Goal: Register for event/course

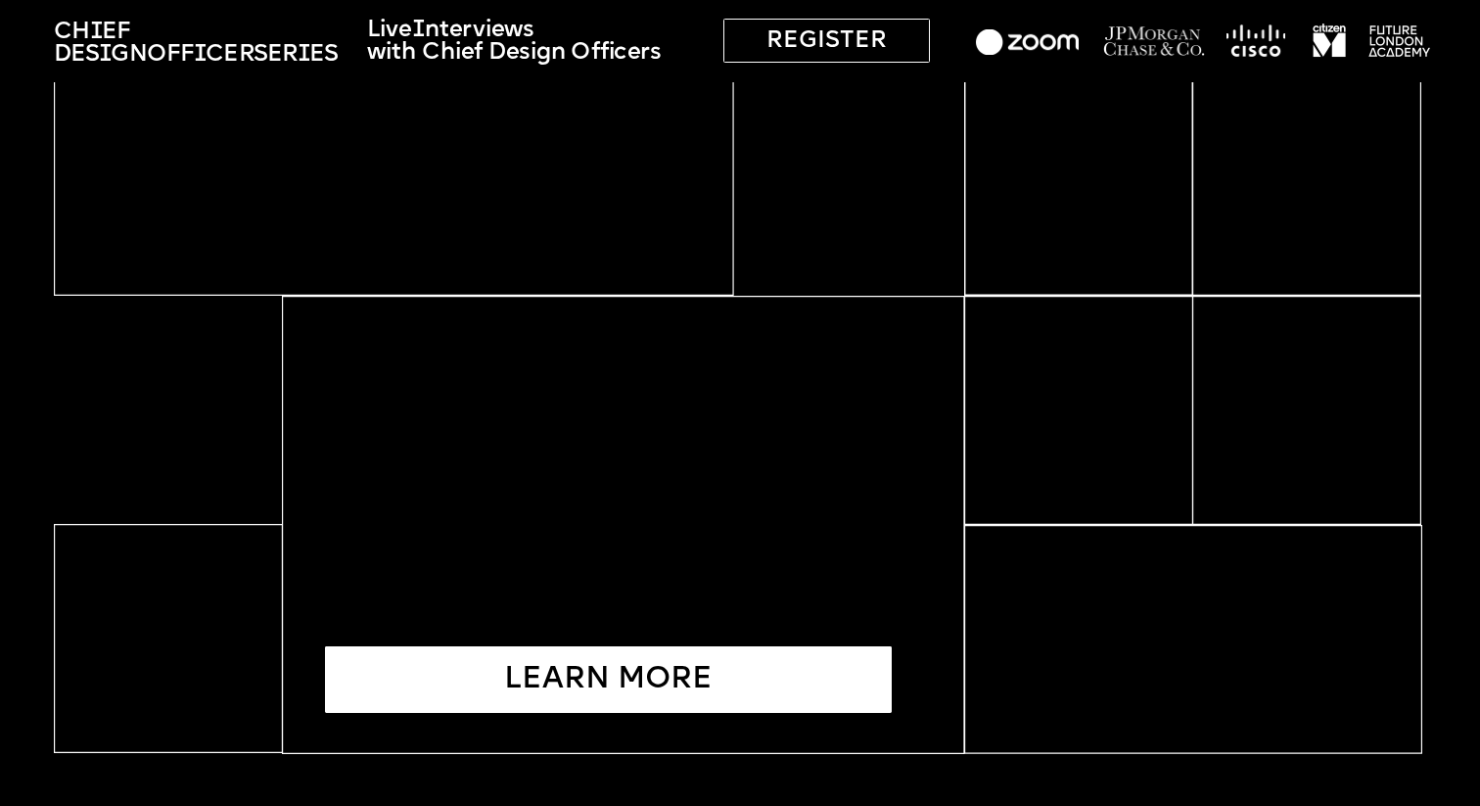
scroll to position [5738, 0]
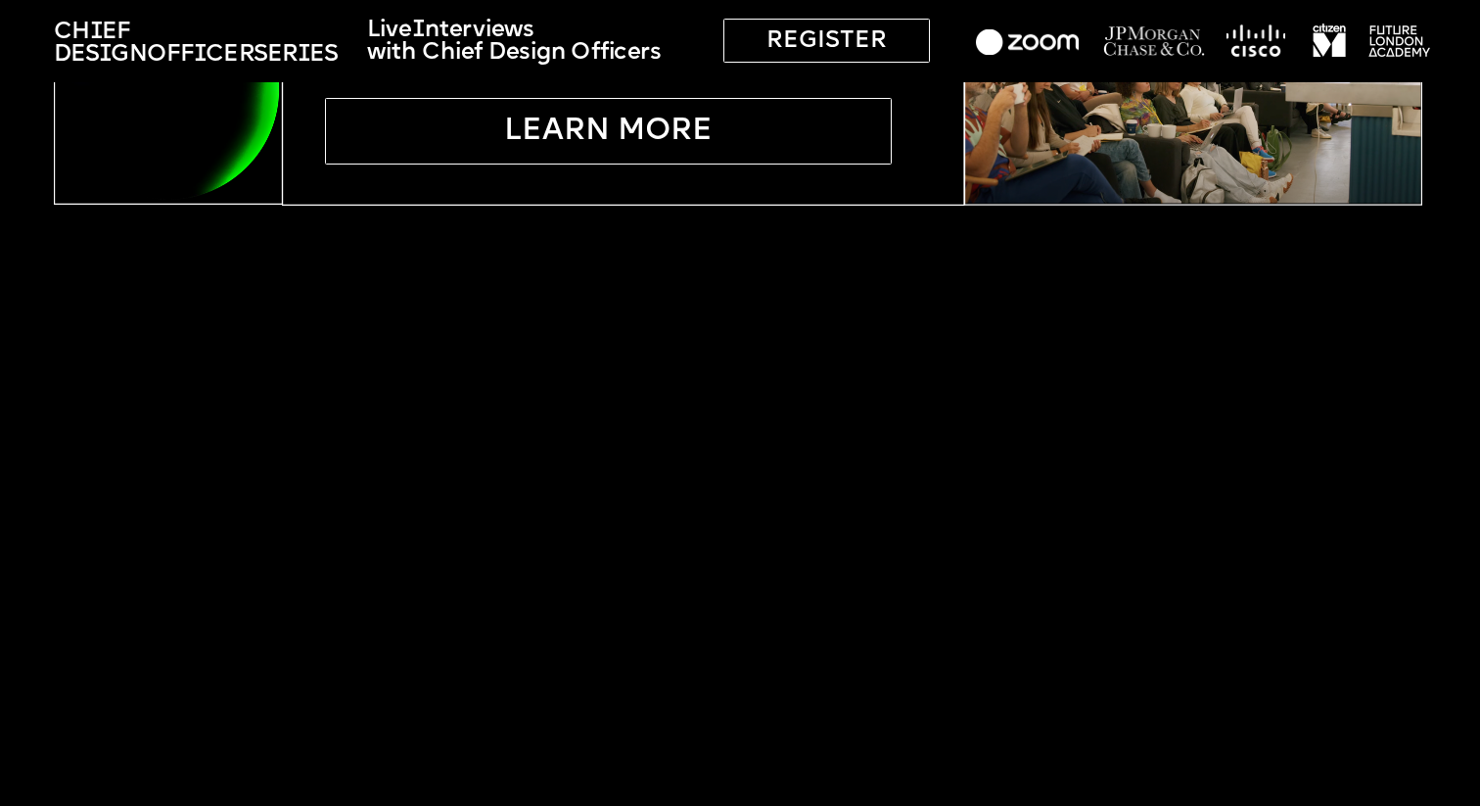
click at [456, 145] on div "LEARN MORE" at bounding box center [608, 131] width 567 height 67
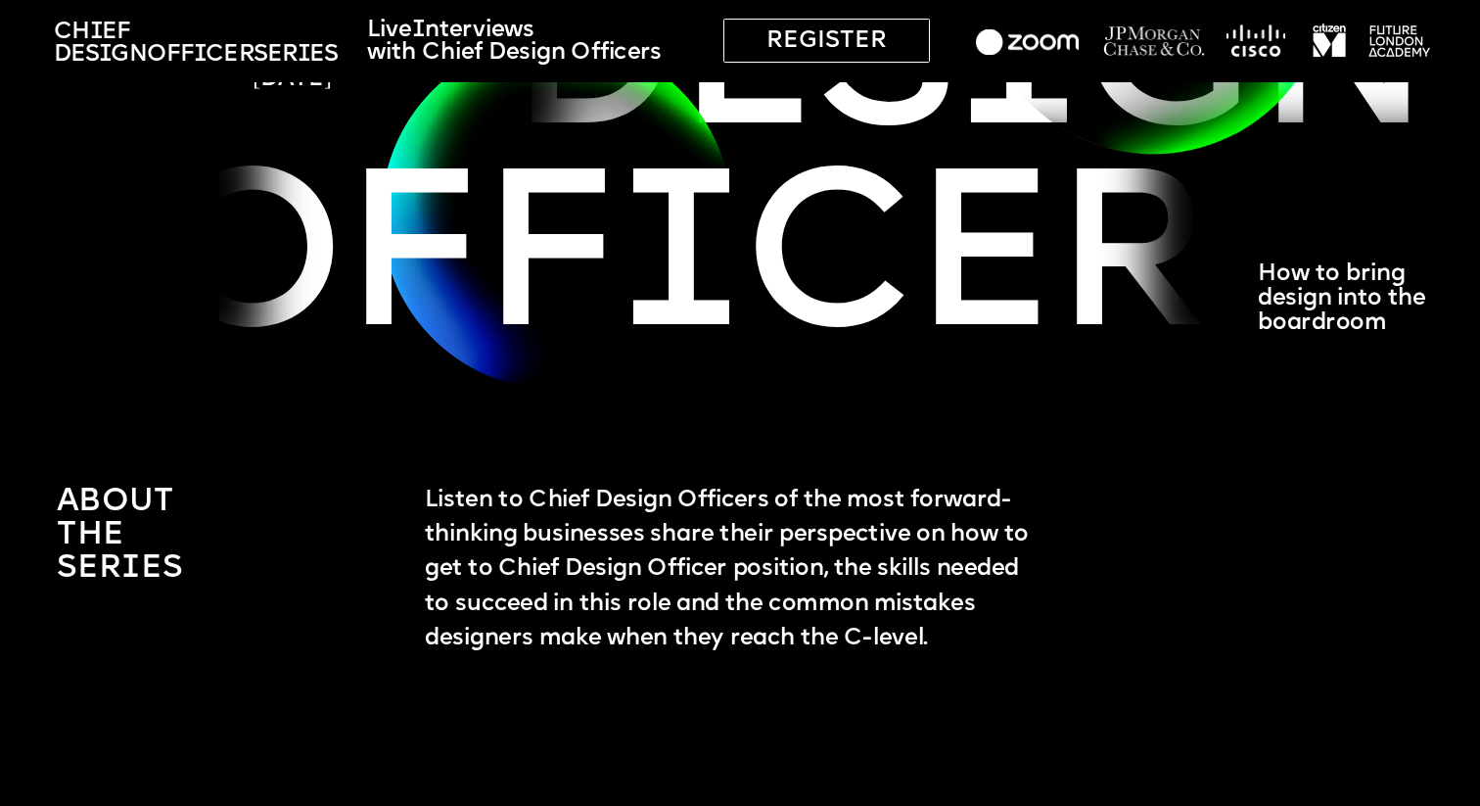
scroll to position [0, 0]
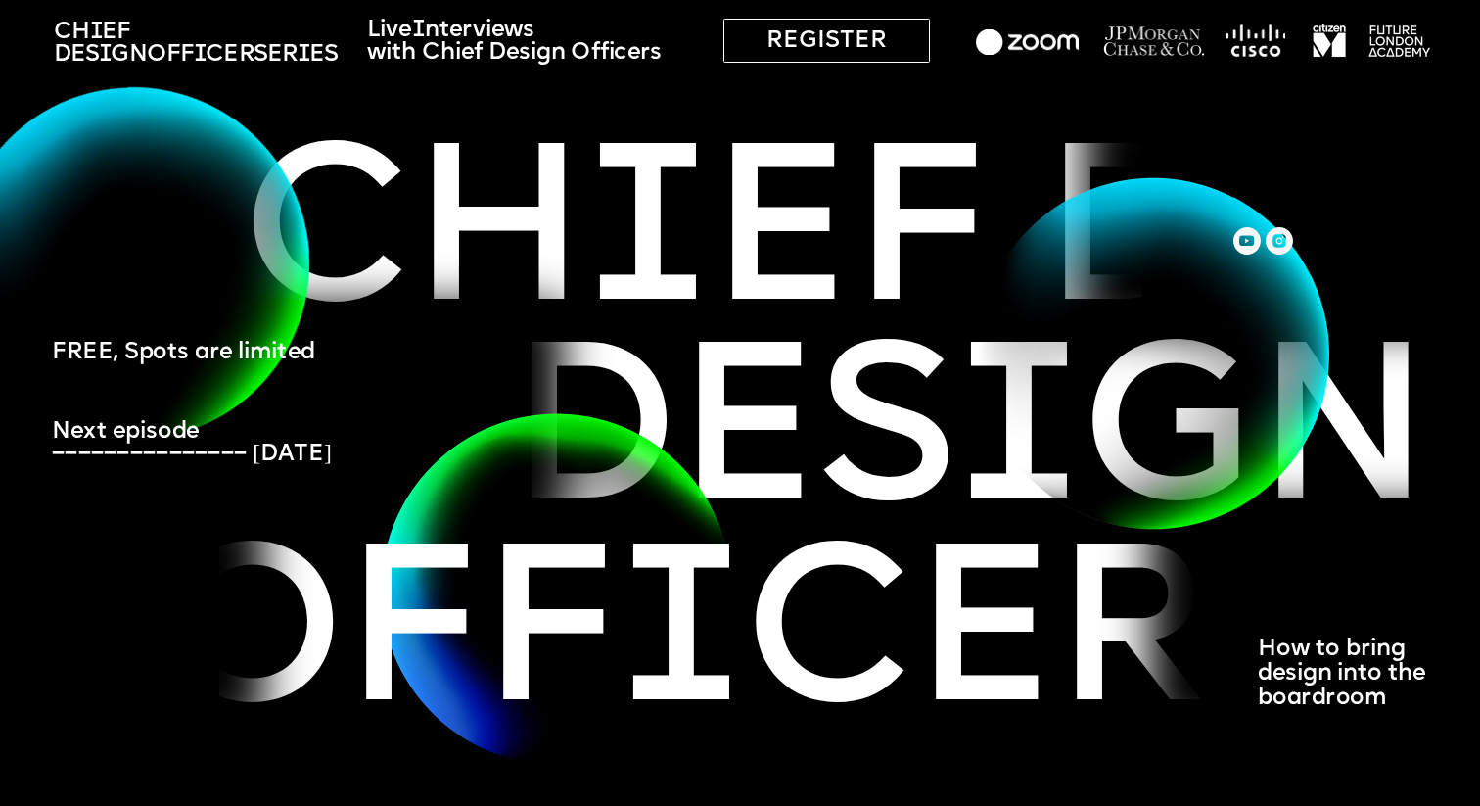
click at [235, 44] on span "Officer" at bounding box center [200, 55] width 107 height 23
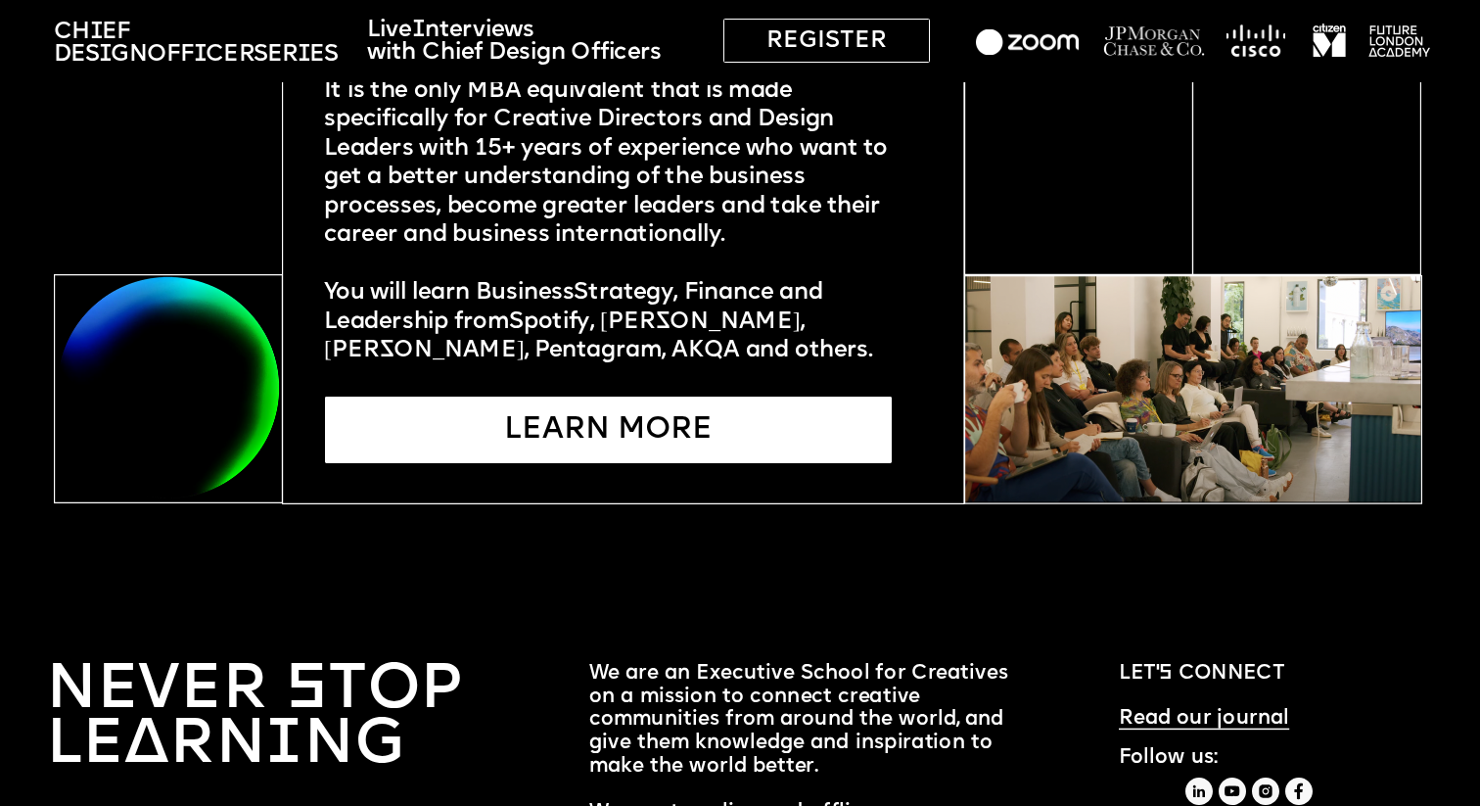
scroll to position [5738, 0]
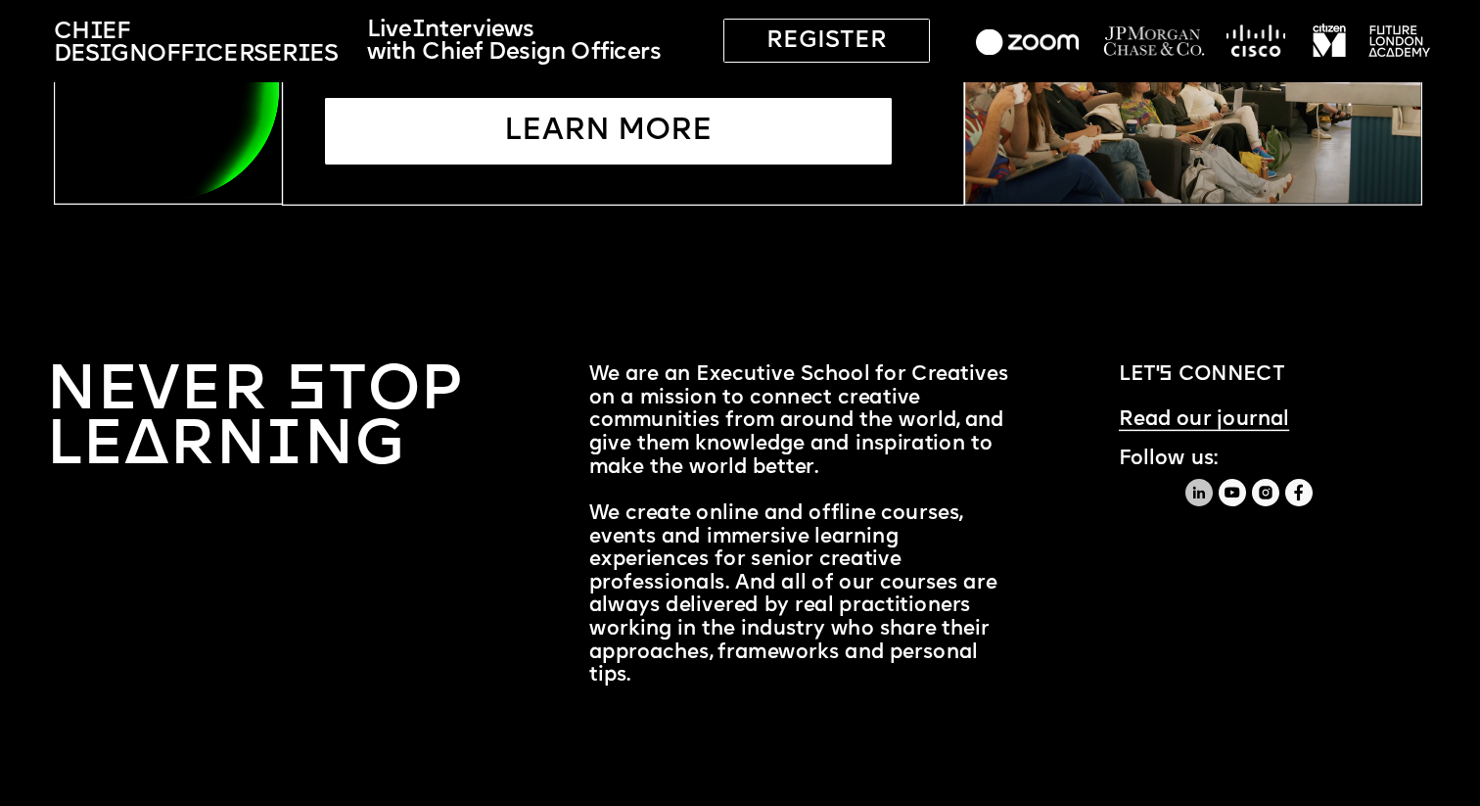
click at [1209, 499] on icon at bounding box center [1199, 492] width 27 height 27
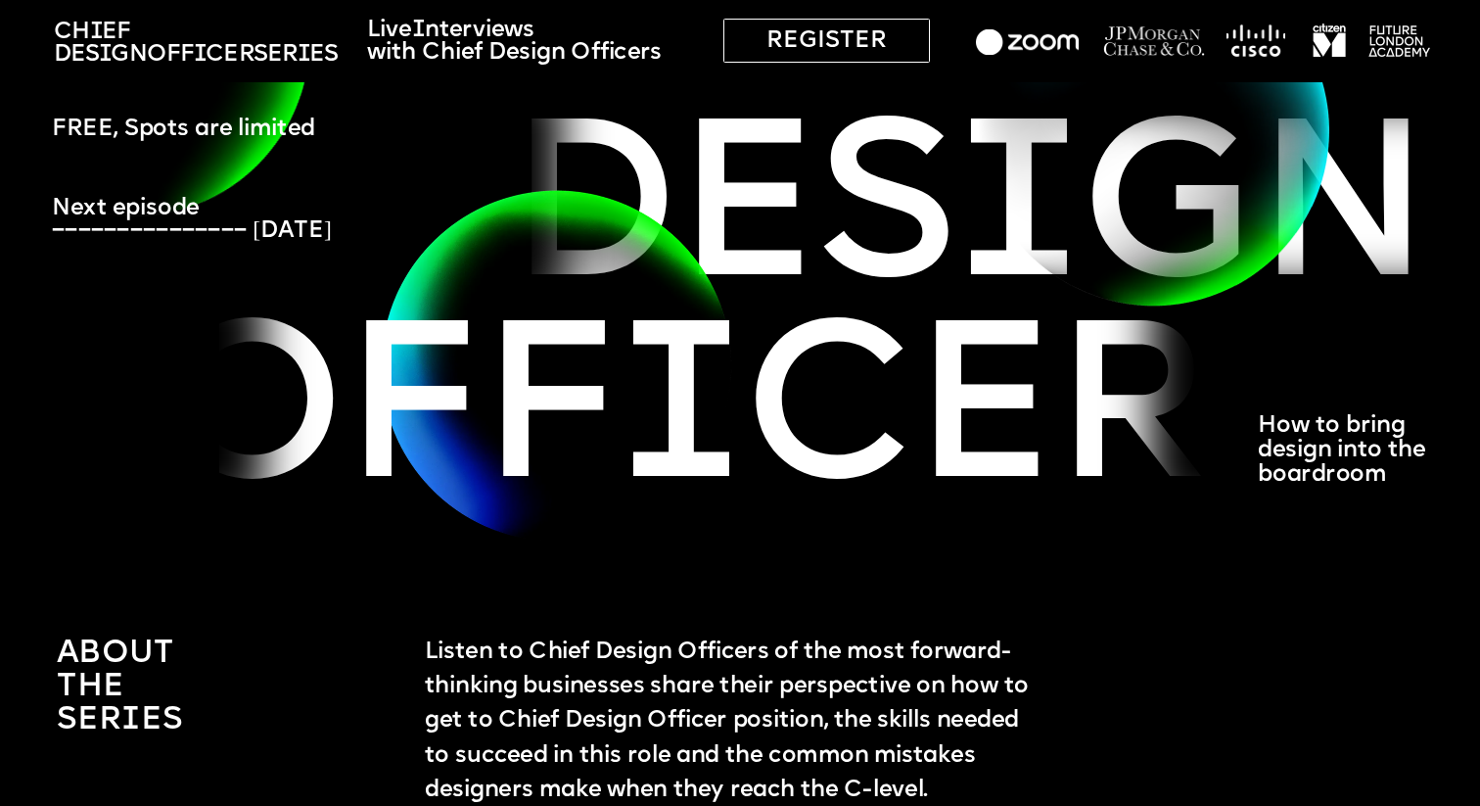
scroll to position [0, 0]
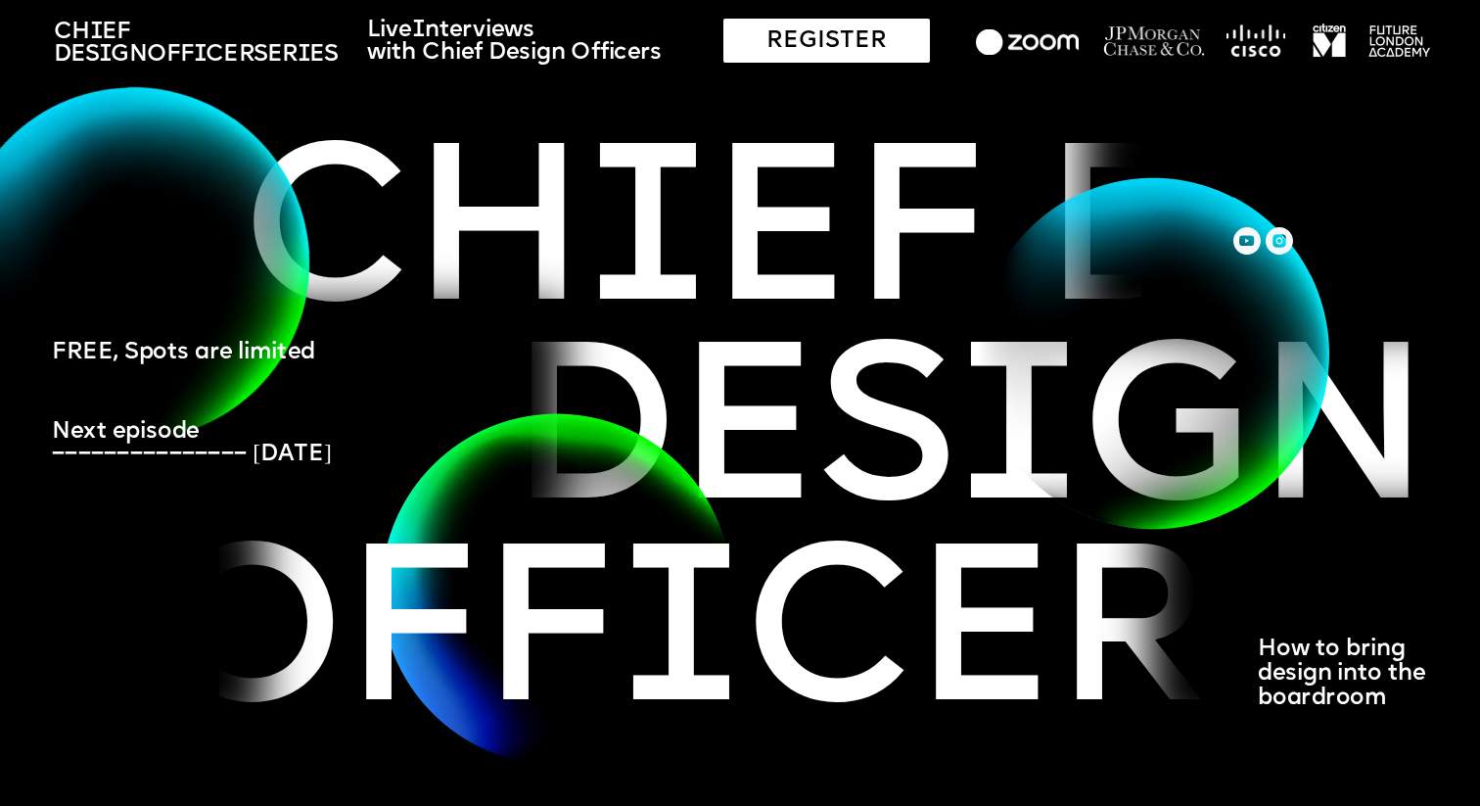
click at [820, 46] on div "REGISTER" at bounding box center [827, 41] width 207 height 44
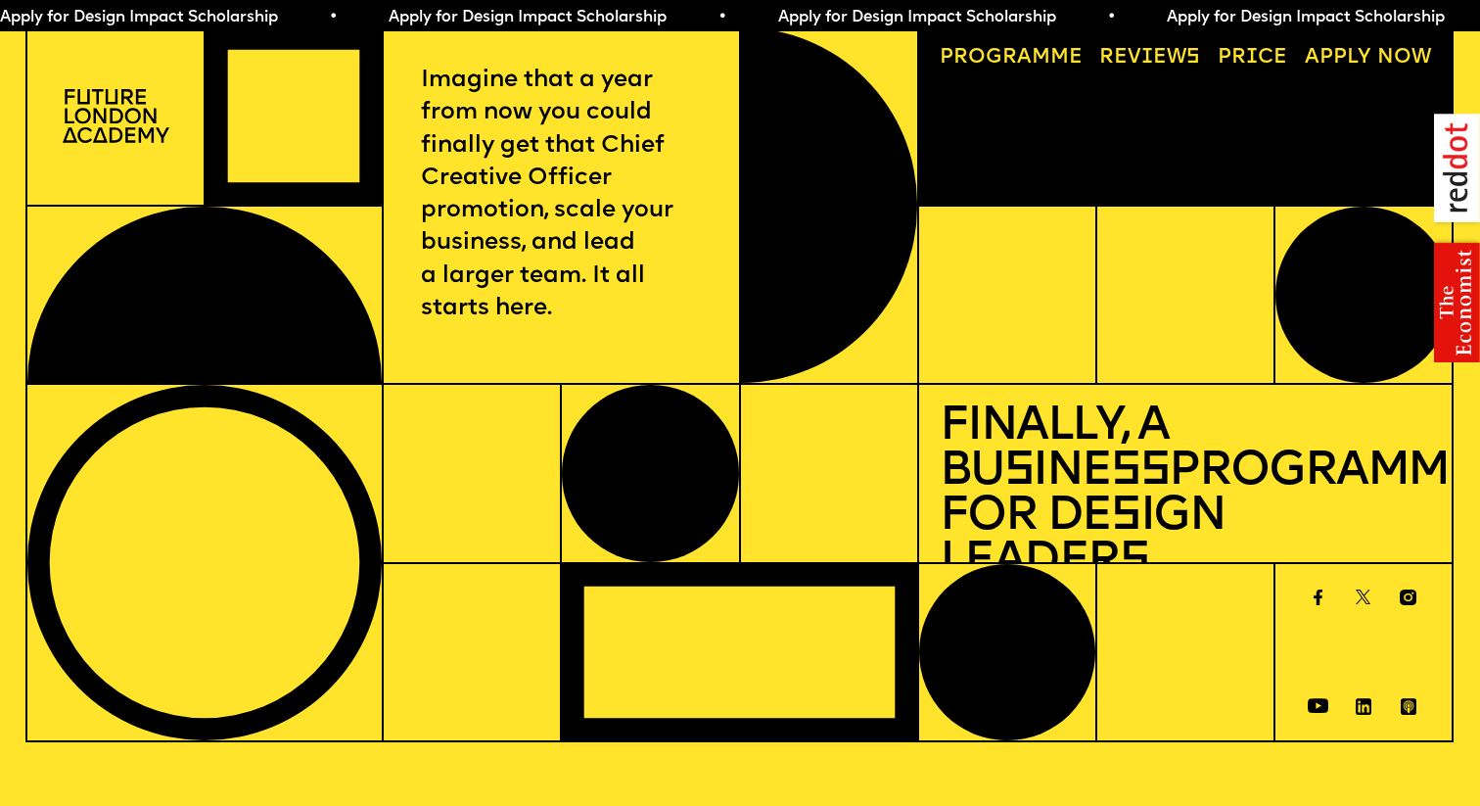
click at [103, 97] on img at bounding box center [116, 116] width 107 height 54
